Goal: Task Accomplishment & Management: Complete application form

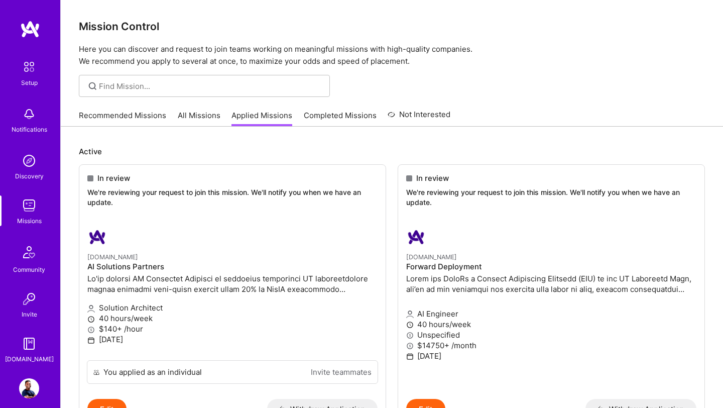
scroll to position [1094, 0]
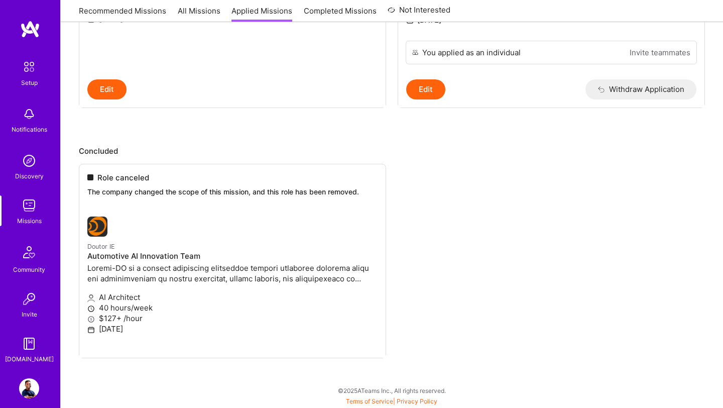
click at [28, 211] on img at bounding box center [29, 205] width 20 height 20
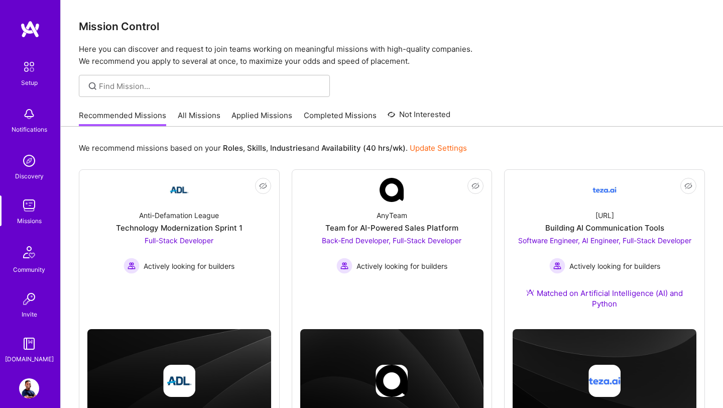
click at [27, 207] on img at bounding box center [29, 205] width 20 height 20
click at [241, 120] on link "Applied Missions" at bounding box center [261, 118] width 61 height 17
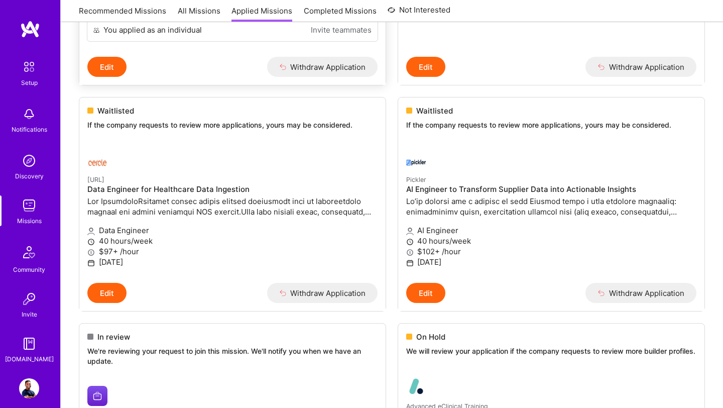
scroll to position [599, 0]
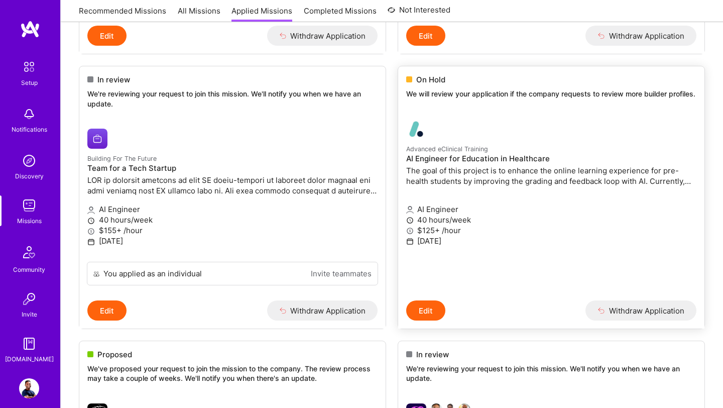
click at [602, 310] on icon "button" at bounding box center [601, 310] width 8 height 8
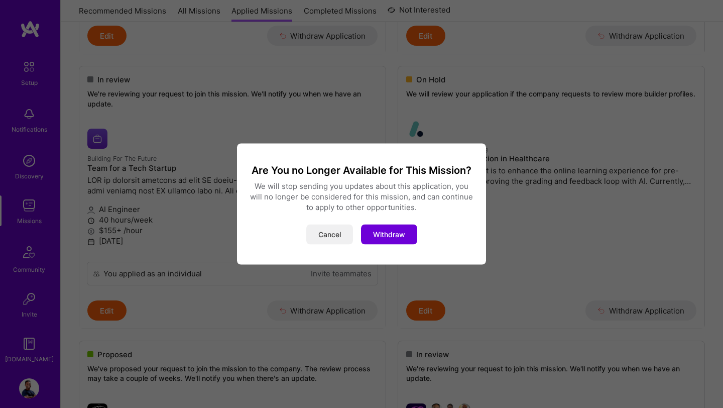
click at [333, 235] on button "Cancel" at bounding box center [329, 234] width 47 height 20
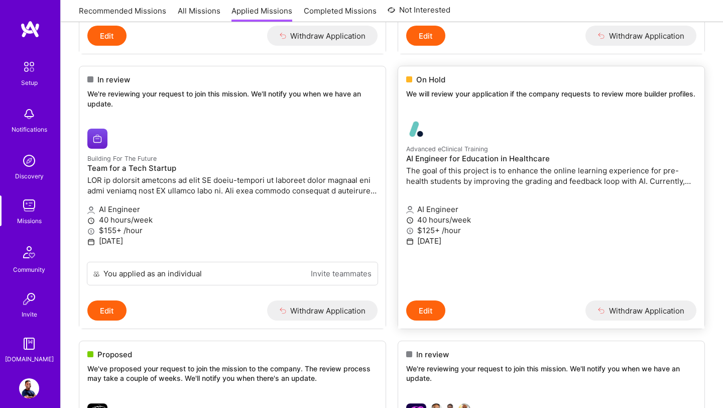
click at [418, 139] on img at bounding box center [416, 129] width 20 height 20
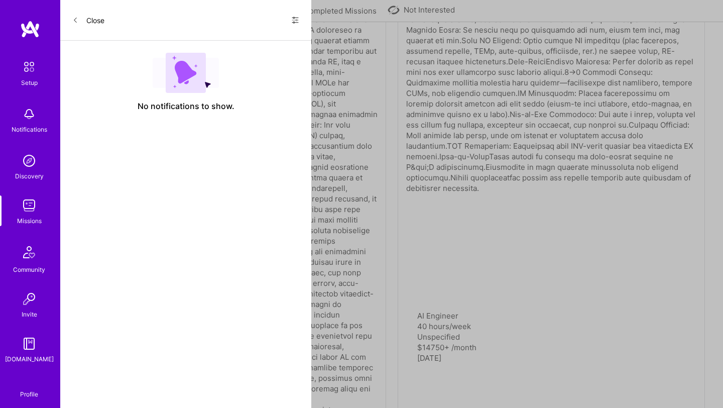
select select "US"
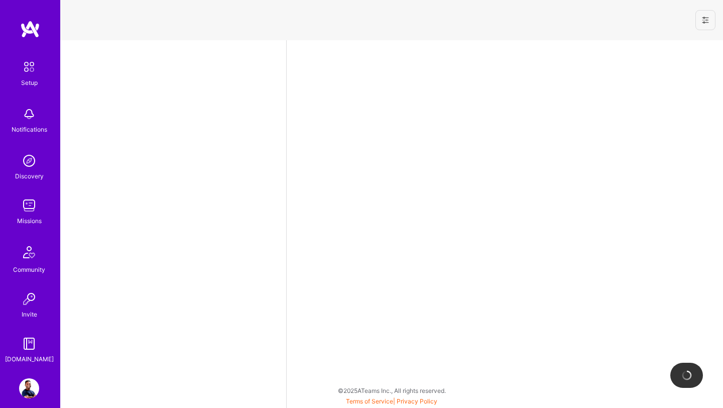
select select "US"
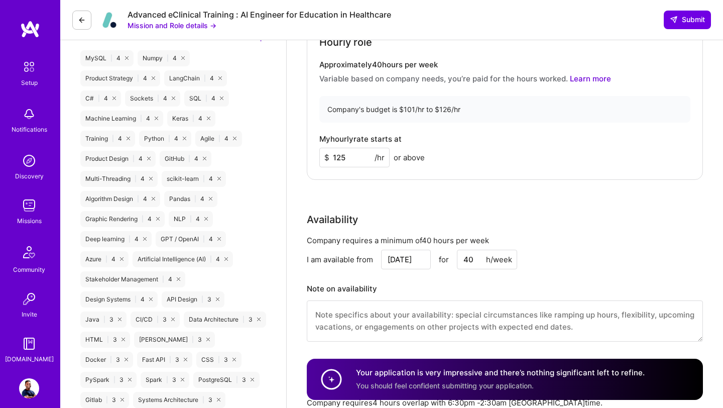
scroll to position [809, 0]
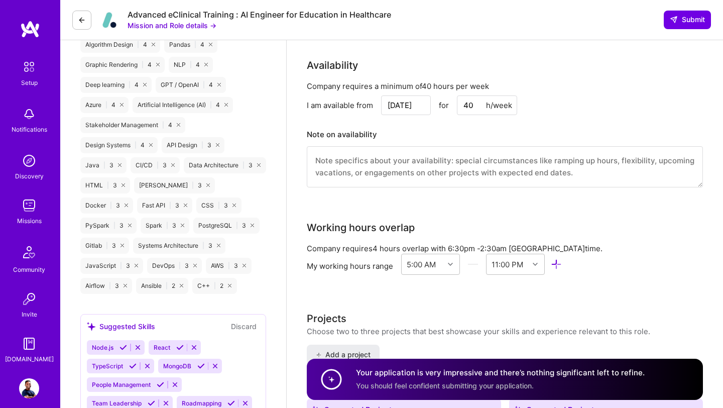
click at [28, 40] on div "Setup Notifications Discovery Missions Community Invite [DOMAIN_NAME]" at bounding box center [30, 192] width 60 height 344
click at [29, 31] on img at bounding box center [30, 29] width 20 height 18
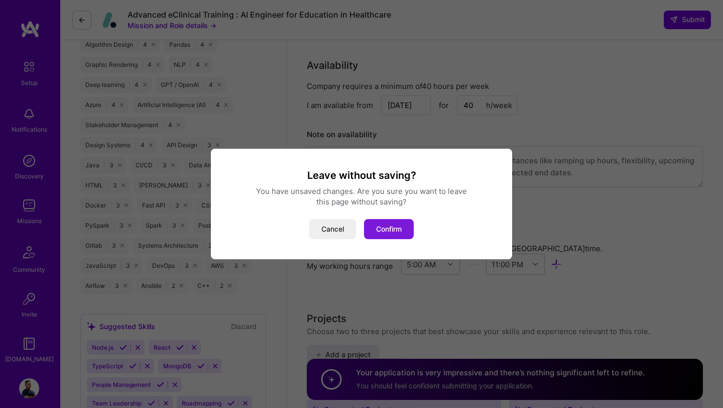
click at [383, 231] on button "Confirm" at bounding box center [389, 229] width 50 height 20
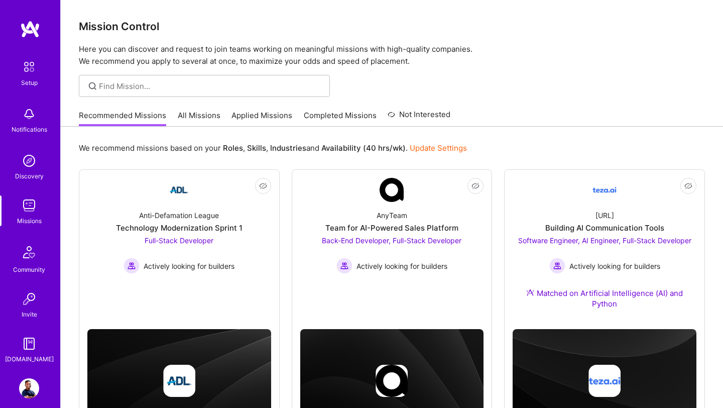
click at [202, 114] on link "All Missions" at bounding box center [199, 118] width 43 height 17
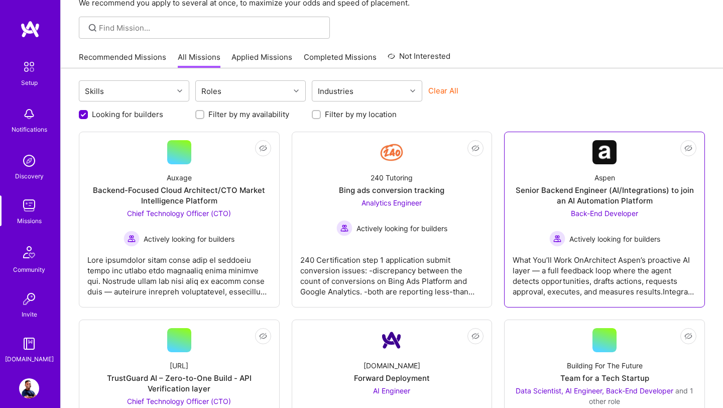
scroll to position [66, 0]
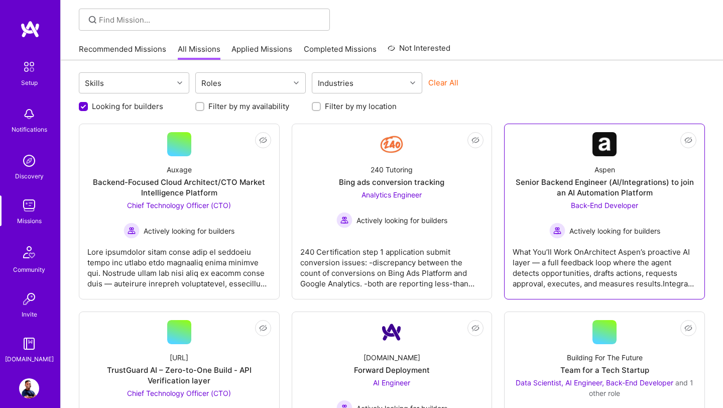
click at [552, 181] on div "Senior Backend Engineer (AI/Integrations) to join an AI Automation Platform" at bounding box center [604, 187] width 184 height 21
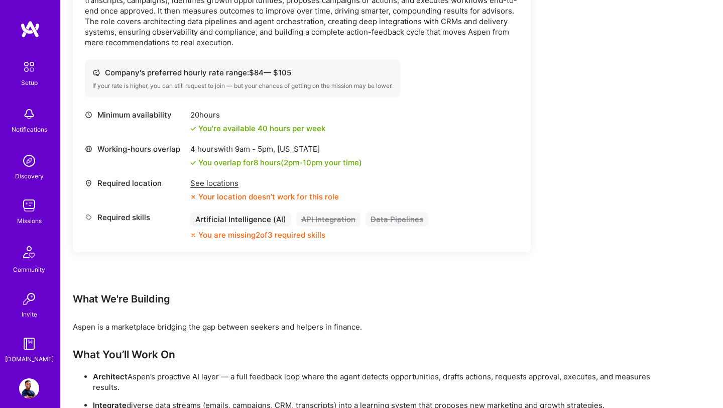
scroll to position [377, 0]
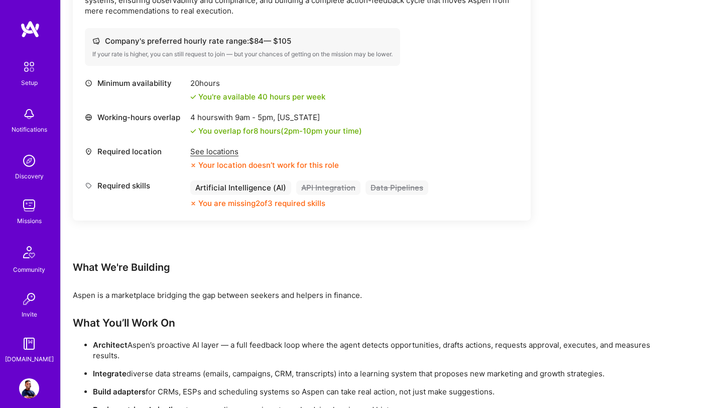
click at [207, 153] on div "See locations" at bounding box center [264, 151] width 149 height 11
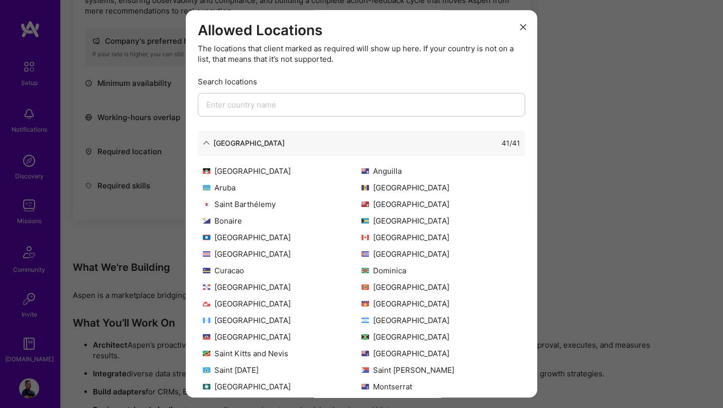
click at [260, 98] on input "modal" at bounding box center [361, 105] width 327 height 24
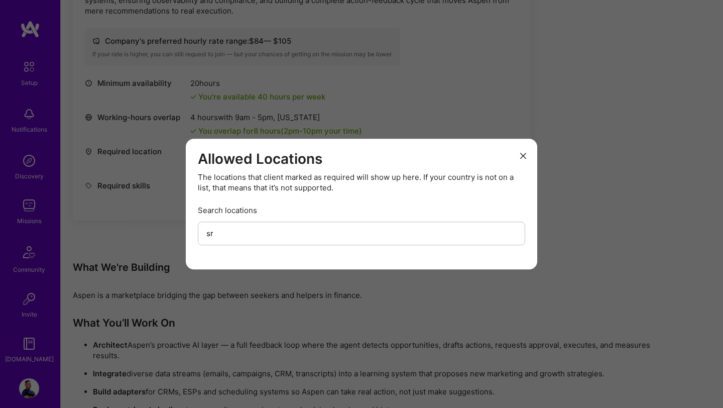
type input "sr"
click at [520, 156] on icon "modal" at bounding box center [523, 156] width 6 height 6
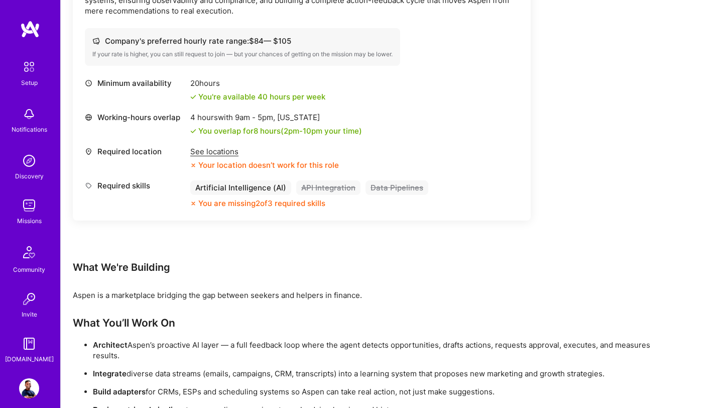
click at [196, 151] on div "See locations" at bounding box center [264, 151] width 149 height 11
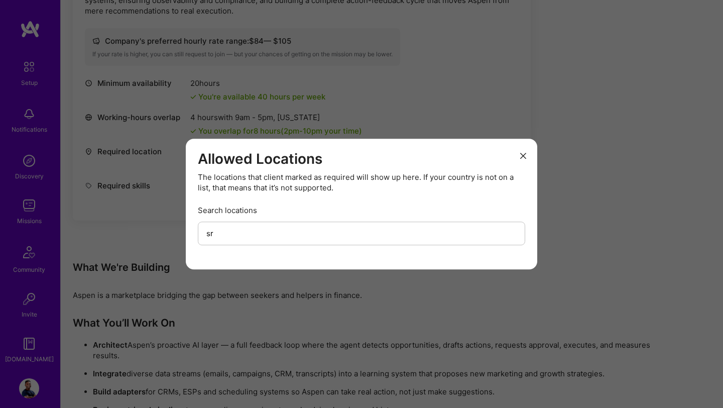
click at [240, 238] on input "sr" at bounding box center [361, 233] width 327 height 24
type input "s"
type input "p"
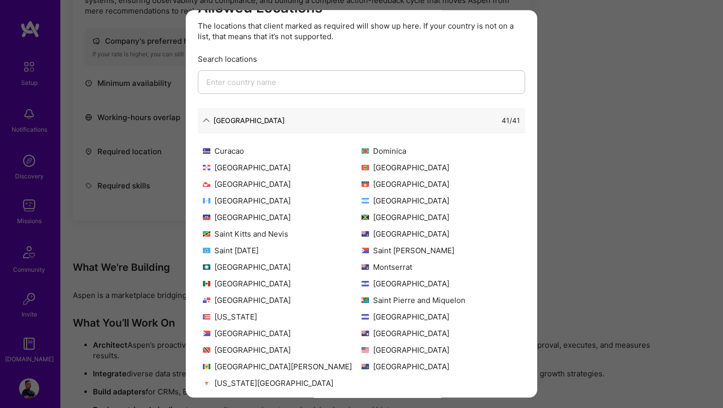
scroll to position [31, 0]
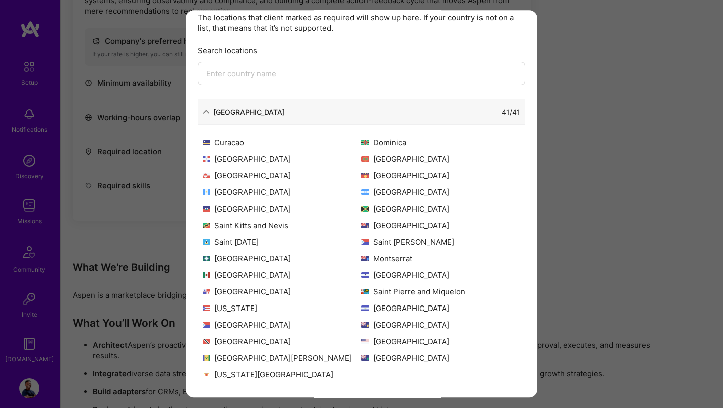
click at [621, 280] on div "Allowed Locations The locations that client marked as required will show up her…" at bounding box center [361, 204] width 723 height 408
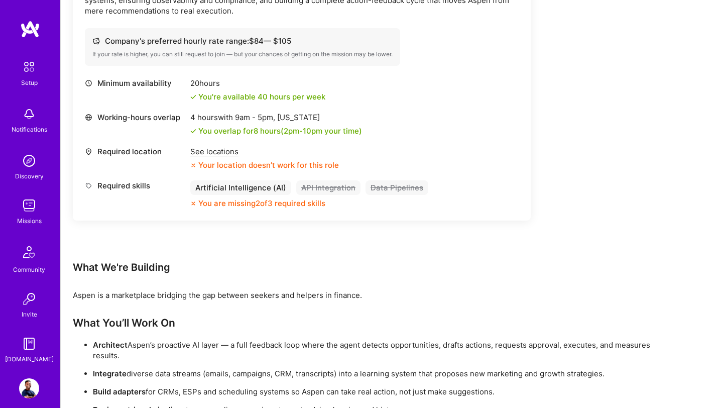
click at [40, 32] on img at bounding box center [30, 29] width 20 height 18
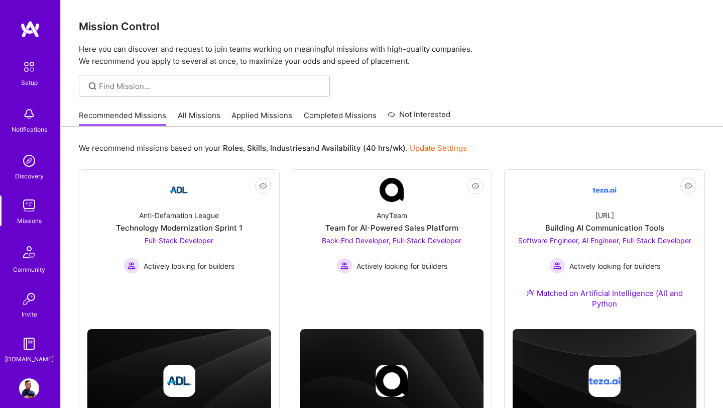
click at [194, 113] on link "All Missions" at bounding box center [199, 118] width 43 height 17
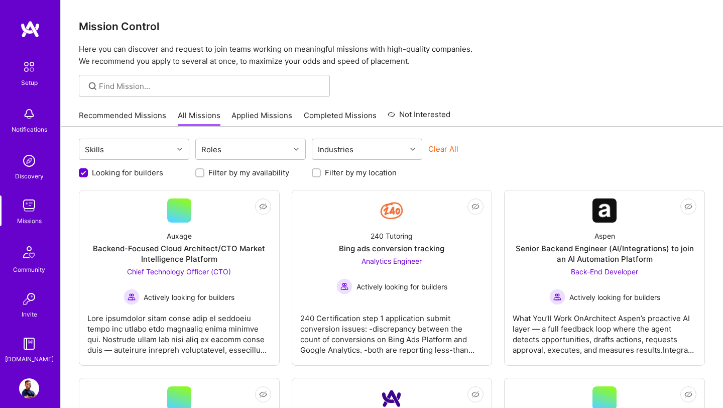
click at [81, 170] on input "Looking for builders" at bounding box center [84, 173] width 9 height 9
checkbox input "false"
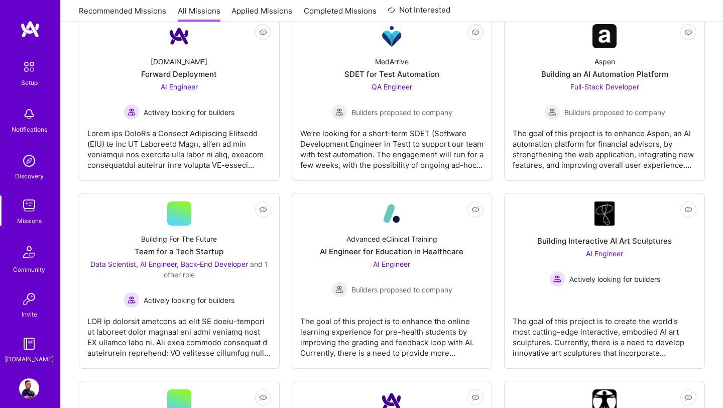
scroll to position [950, 0]
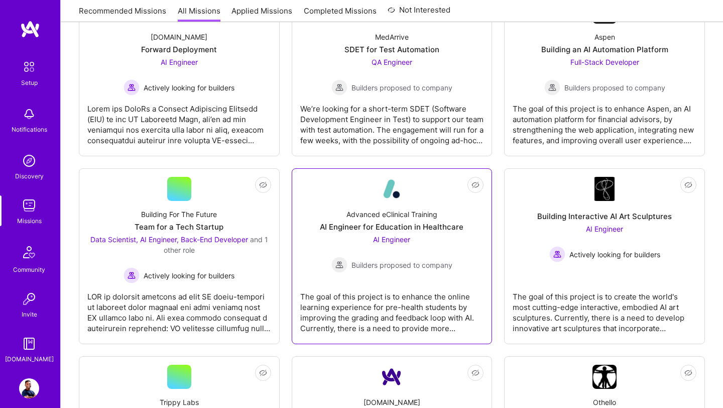
click at [394, 289] on div "The goal of this project is to enhance the online learning experience for pre-h…" at bounding box center [392, 308] width 184 height 50
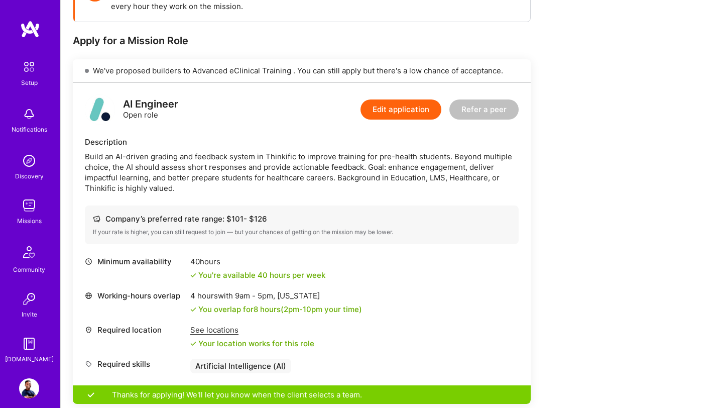
scroll to position [362, 0]
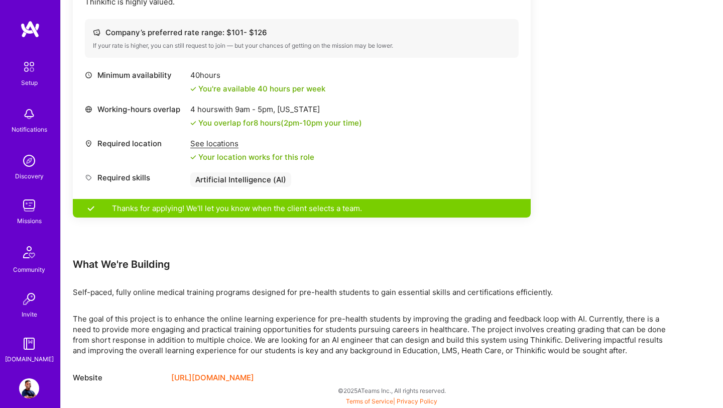
click at [30, 206] on img at bounding box center [29, 205] width 20 height 20
